Goal: Transaction & Acquisition: Purchase product/service

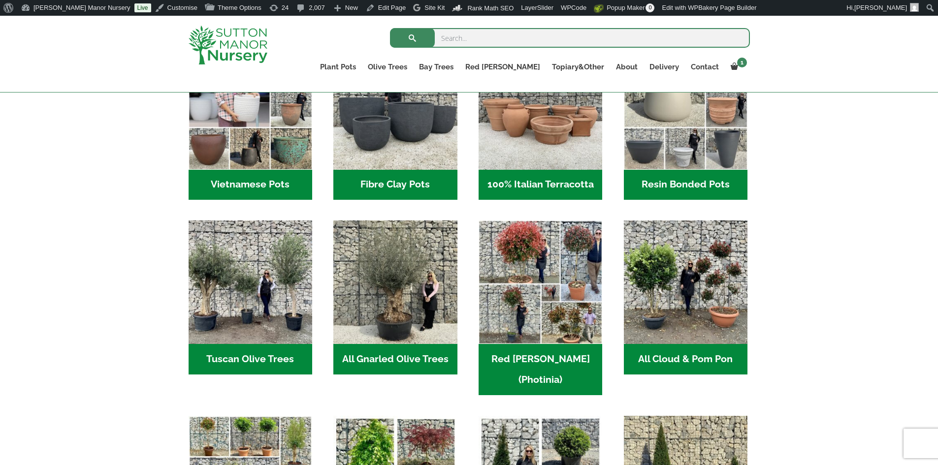
click at [388, 185] on h2 "Fibre Clay Pots (3)" at bounding box center [395, 185] width 124 height 31
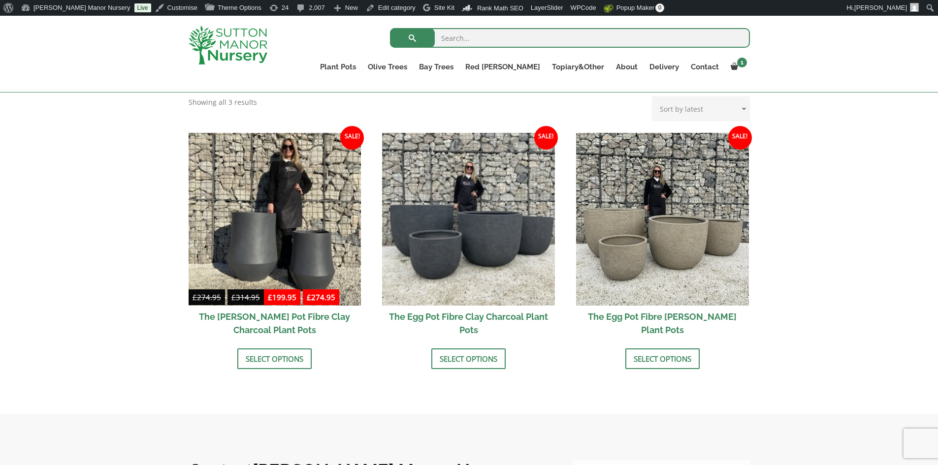
scroll to position [295, 0]
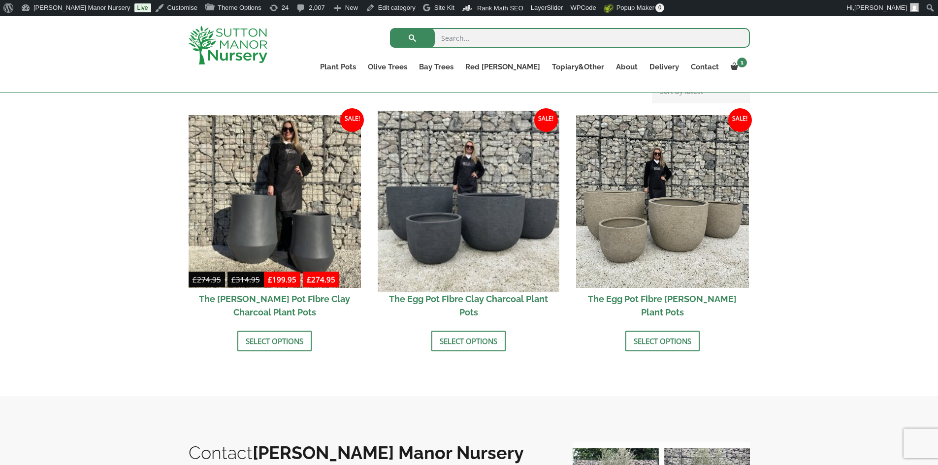
click at [485, 210] on img at bounding box center [468, 201] width 181 height 181
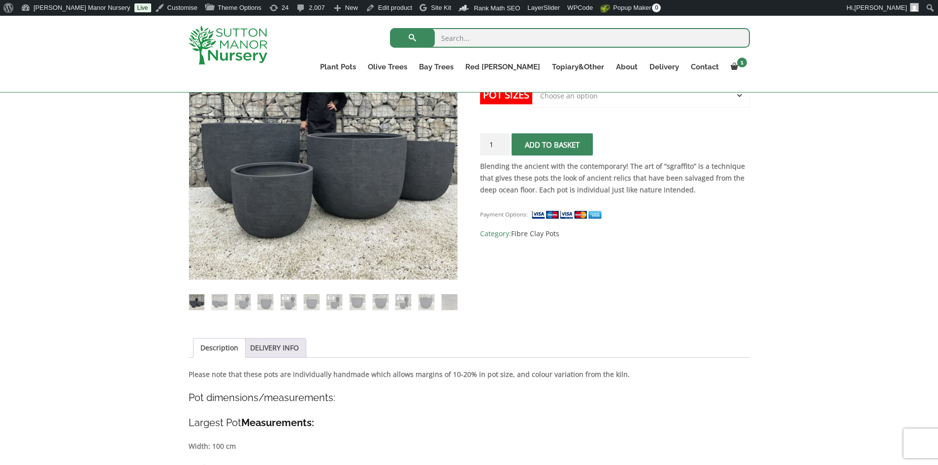
scroll to position [148, 0]
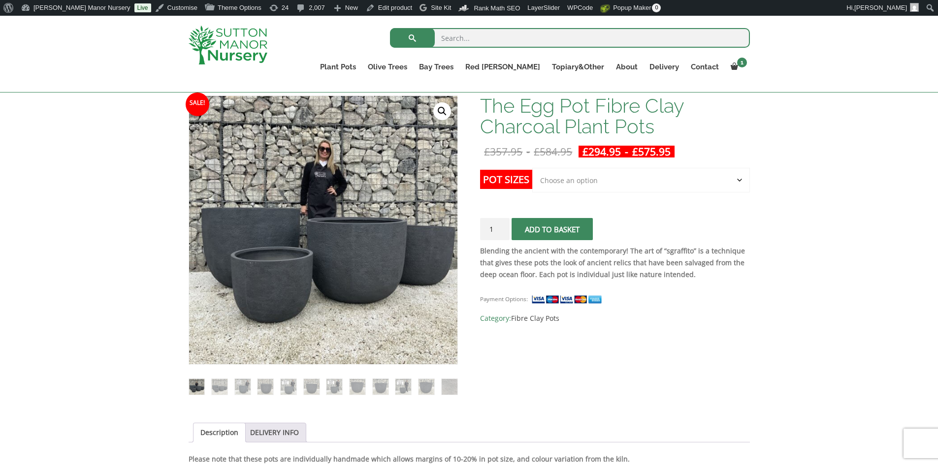
click at [736, 180] on select "Choose an option Click here to buy the 5th To Largest Pot In The Picture Click …" at bounding box center [640, 180] width 217 height 25
click at [532, 168] on select "Choose an option Click here to buy the 5th To Largest Pot In The Picture Click …" at bounding box center [640, 180] width 217 height 25
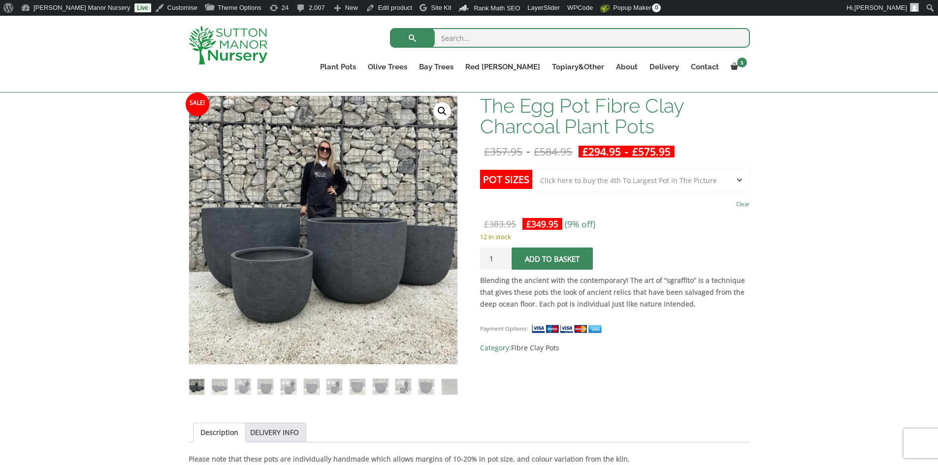
click at [744, 181] on select "Choose an option Click here to buy the 5th To Largest Pot In The Picture Click …" at bounding box center [640, 180] width 217 height 25
click at [532, 168] on select "Choose an option Click here to buy the 5th To Largest Pot In The Picture Click …" at bounding box center [640, 180] width 217 height 25
click at [740, 180] on select "Choose an option Click here to buy the 5th To Largest Pot In The Picture Click …" at bounding box center [640, 180] width 217 height 25
click at [532, 168] on select "Choose an option Click here to buy the 5th To Largest Pot In The Picture Click …" at bounding box center [640, 180] width 217 height 25
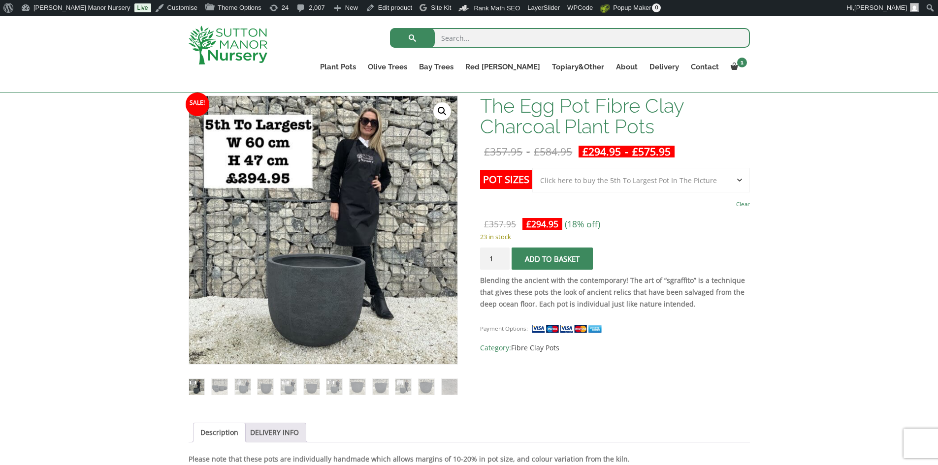
click at [740, 179] on select "Choose an option Click here to buy the 5th To Largest Pot In The Picture Click …" at bounding box center [640, 180] width 217 height 25
click at [532, 168] on select "Choose an option Click here to buy the 5th To Largest Pot In The Picture Click …" at bounding box center [640, 180] width 217 height 25
select select "Click here to buy the 4th To Largest Pot In The Picture"
